Goal: Information Seeking & Learning: Learn about a topic

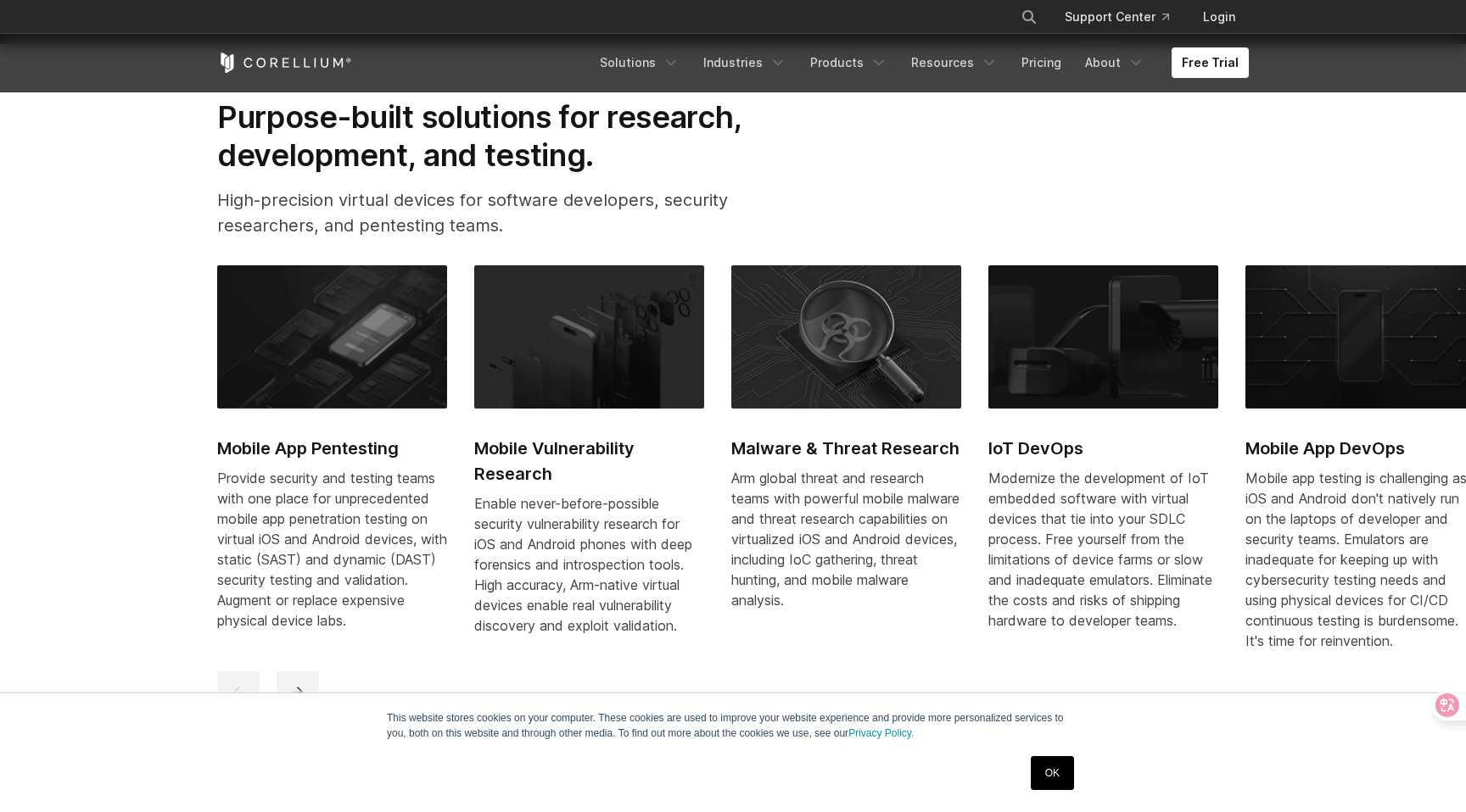
scroll to position [868, 0]
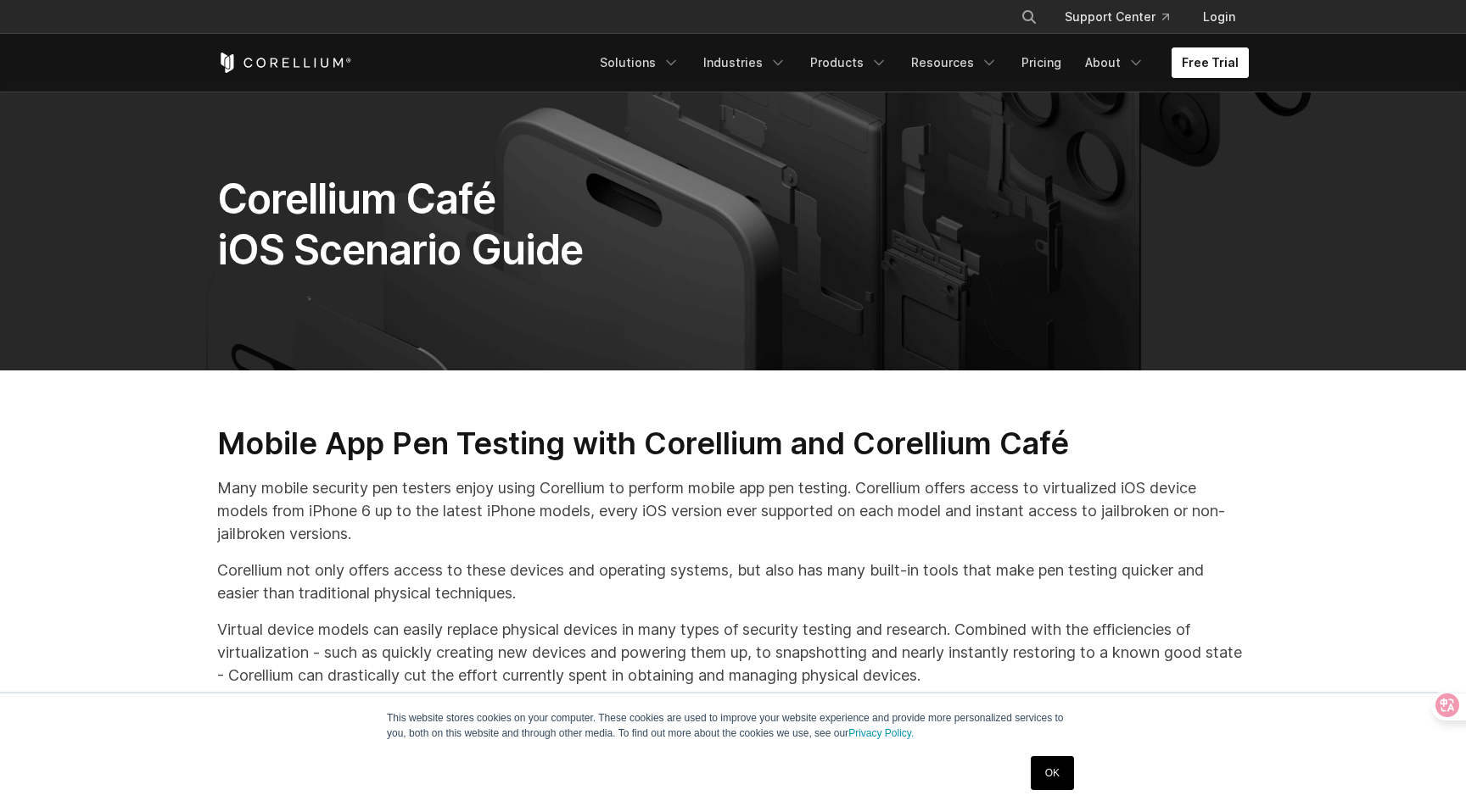
click at [1198, 78] on link "Free Trial" at bounding box center [1210, 62] width 77 height 31
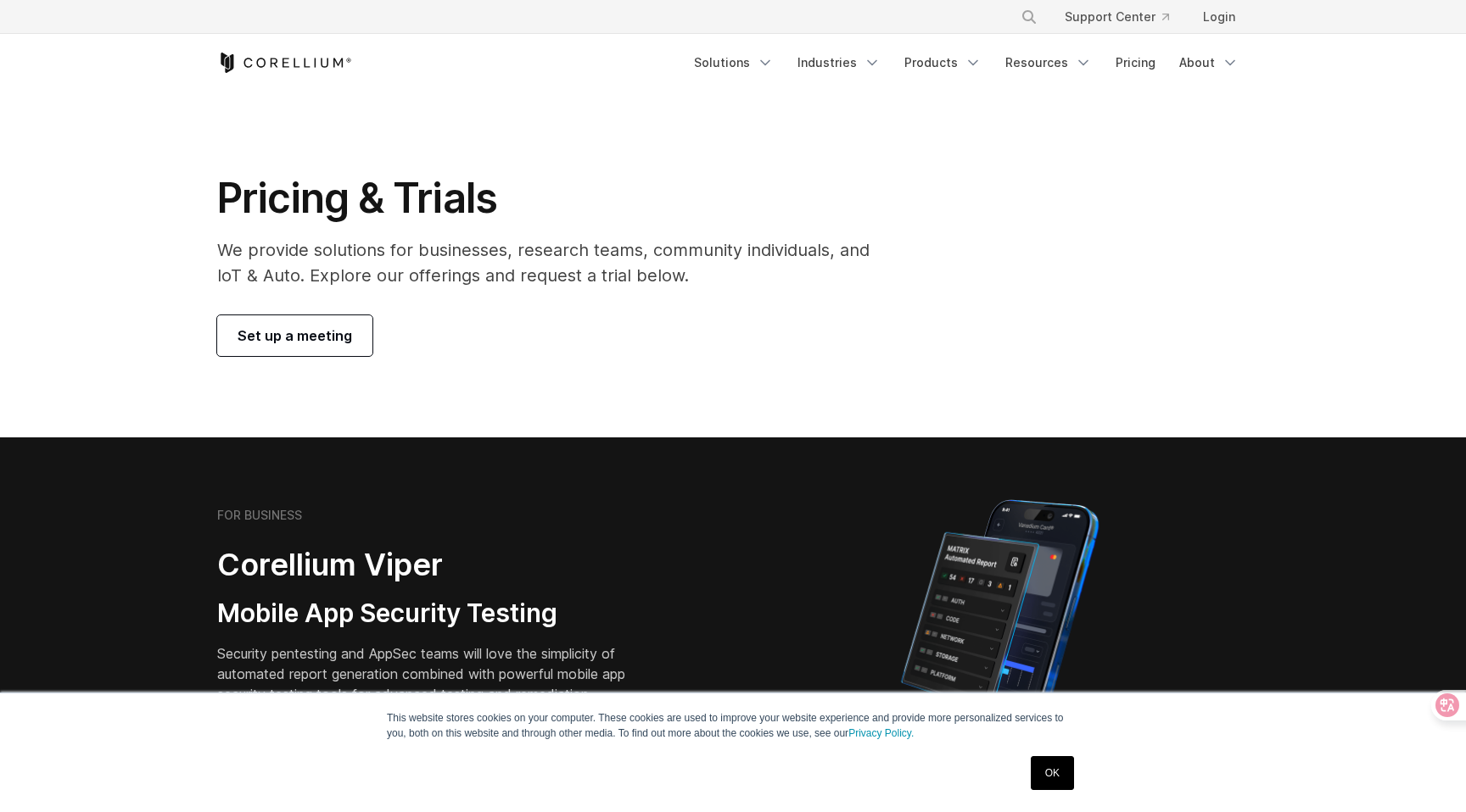
click at [330, 346] on span "Set up a meeting" at bounding box center [295, 335] width 115 height 21
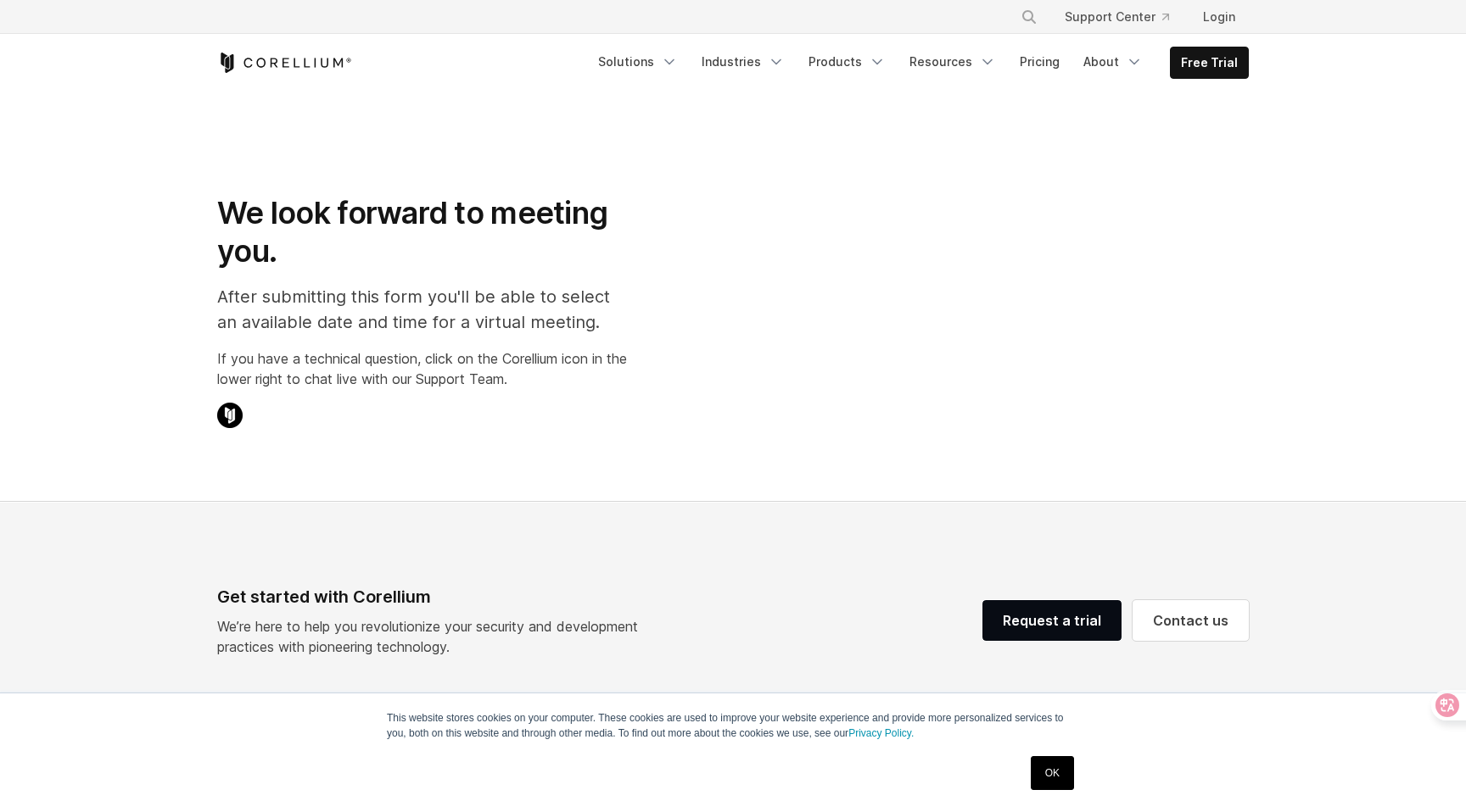
select select "**"
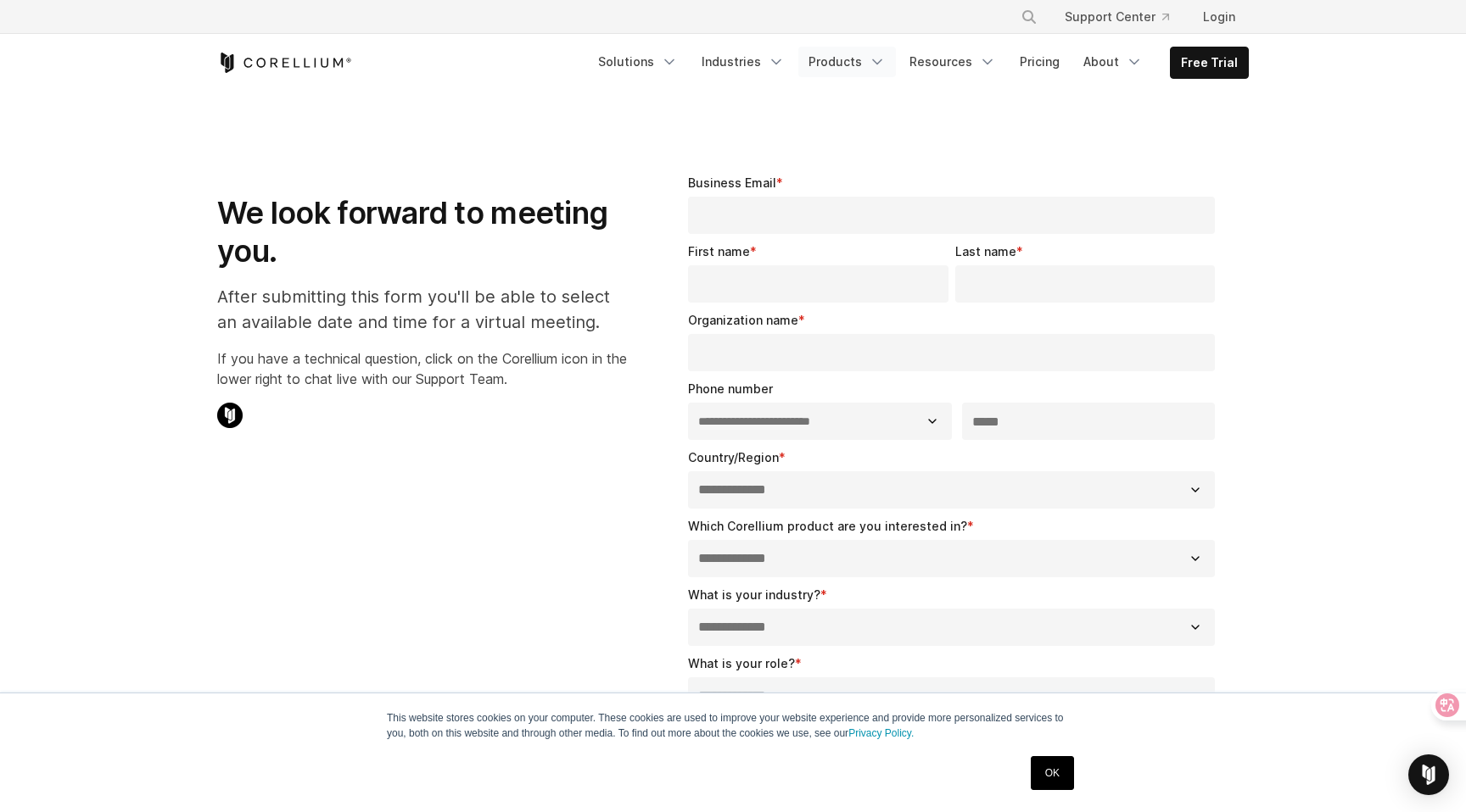
click at [799, 77] on link "Products" at bounding box center [847, 61] width 98 height 31
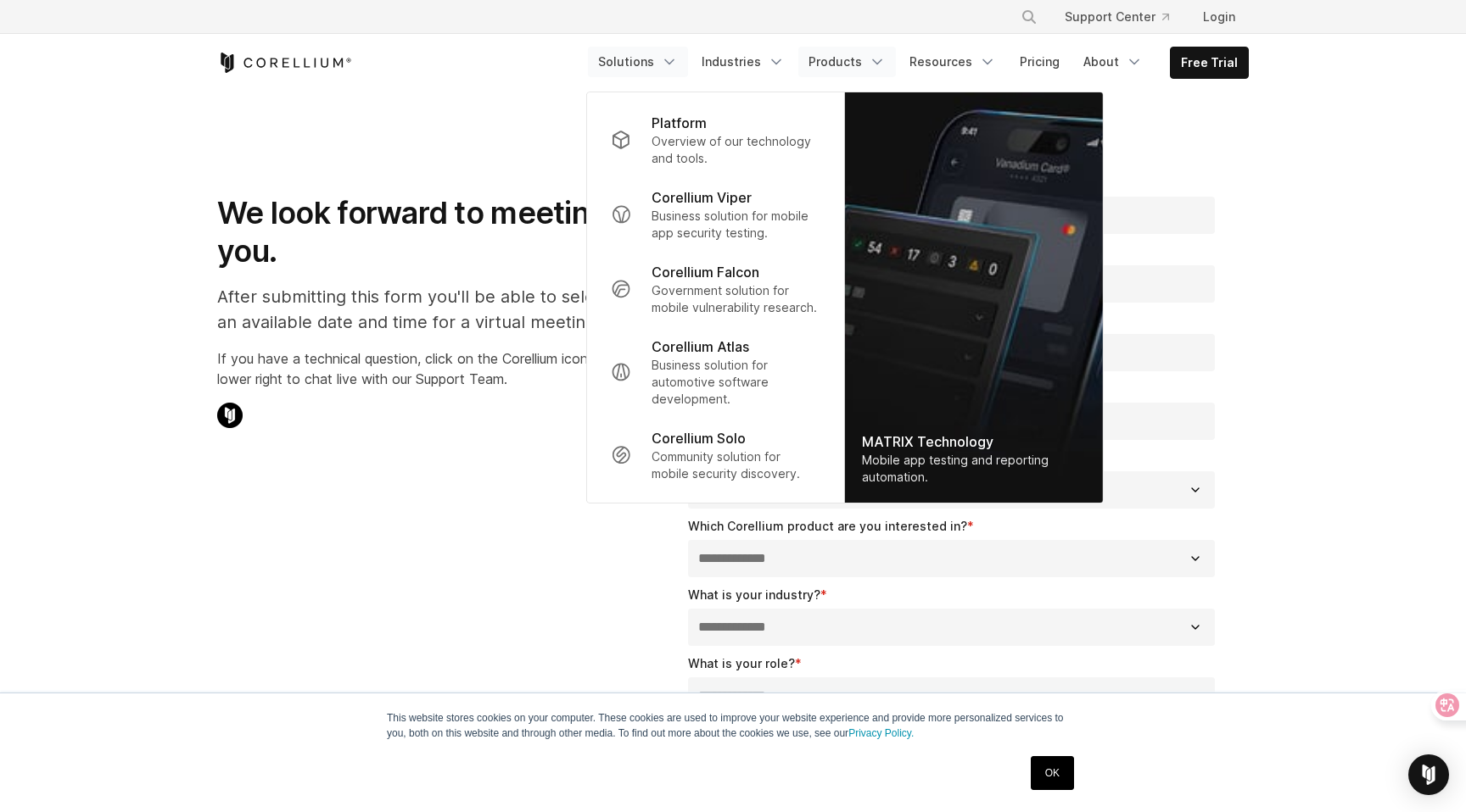
click at [588, 77] on link "Solutions" at bounding box center [638, 61] width 100 height 31
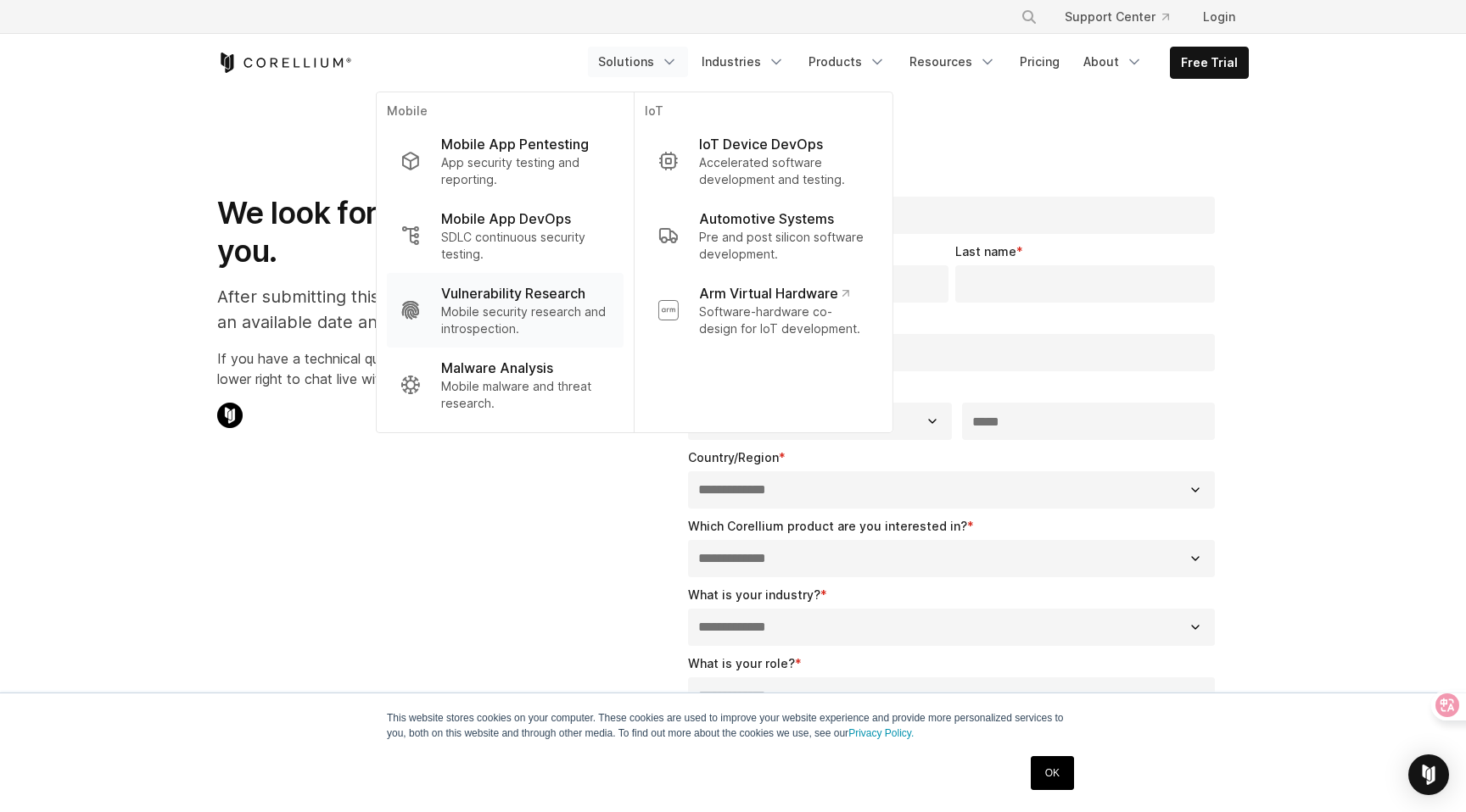
click at [441, 332] on p "Mobile security research and introspection." at bounding box center [525, 321] width 169 height 34
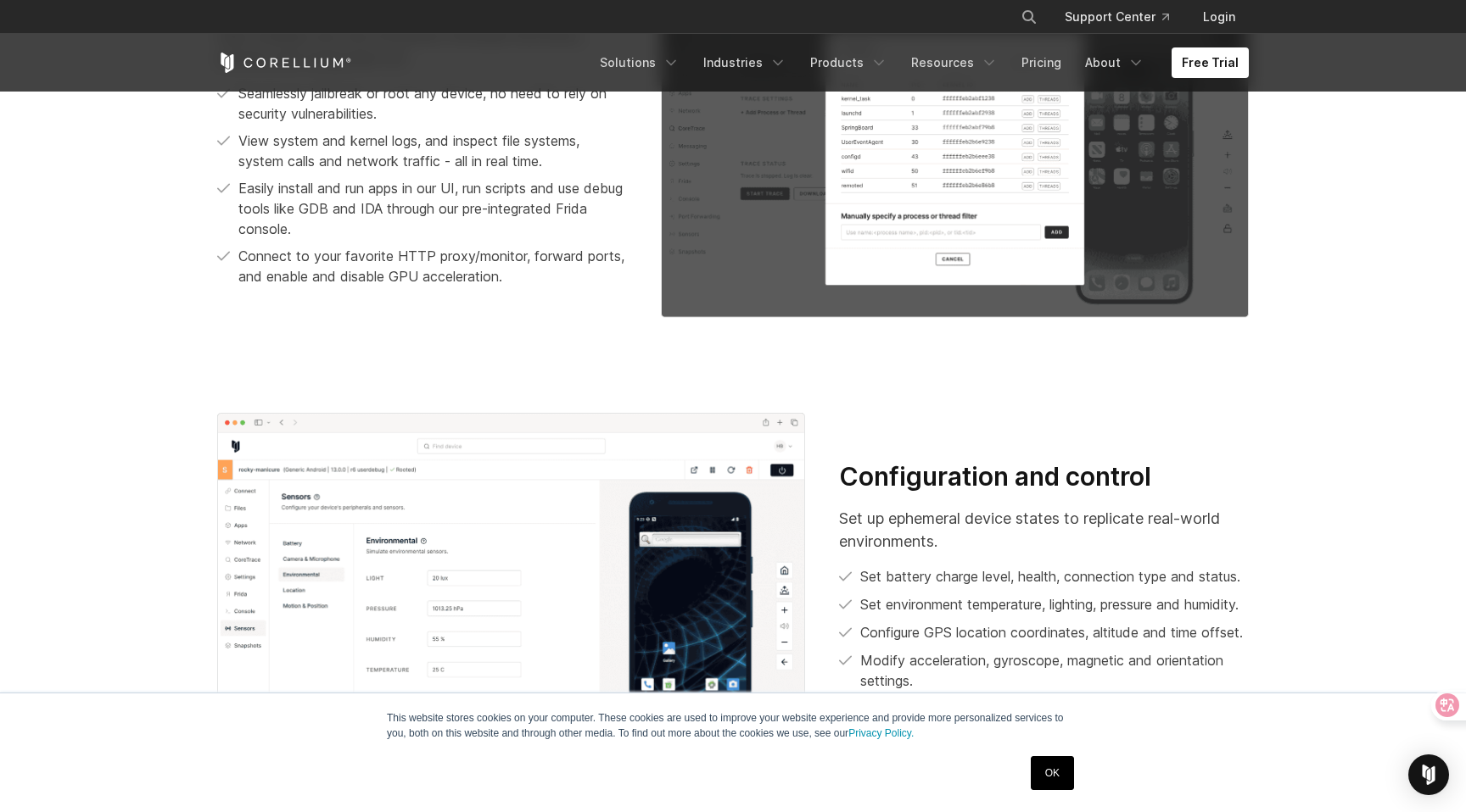
scroll to position [1372, 0]
